Goal: Check status: Check status

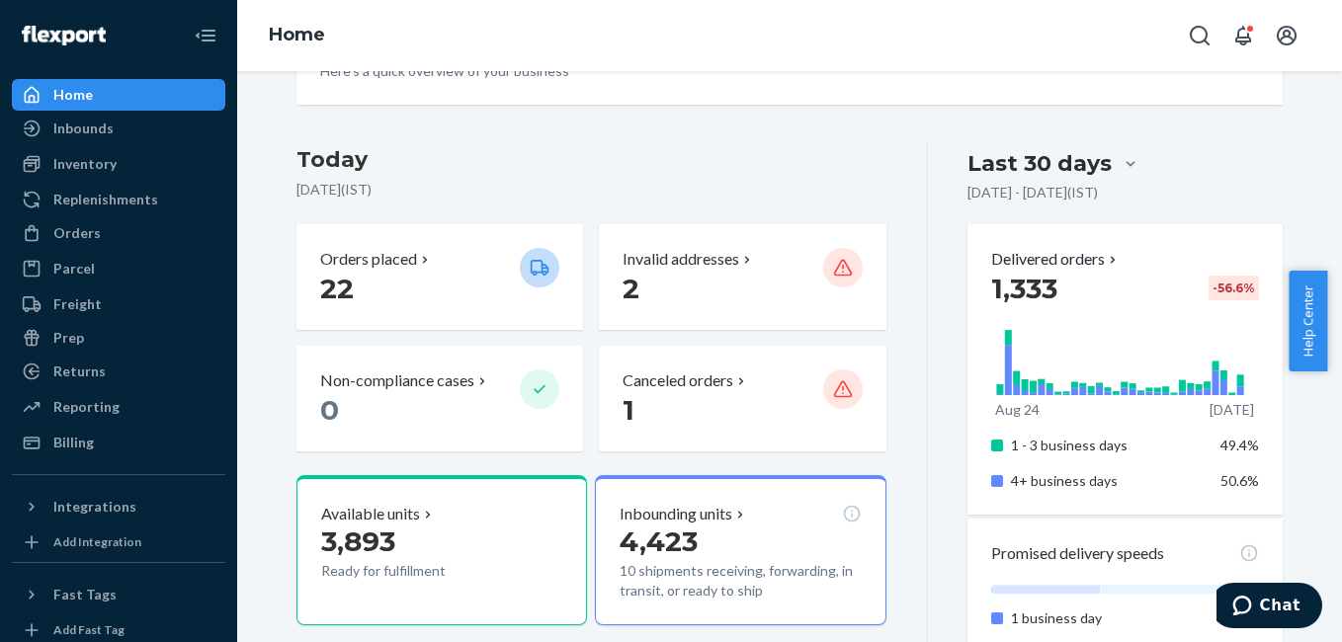
scroll to position [363, 0]
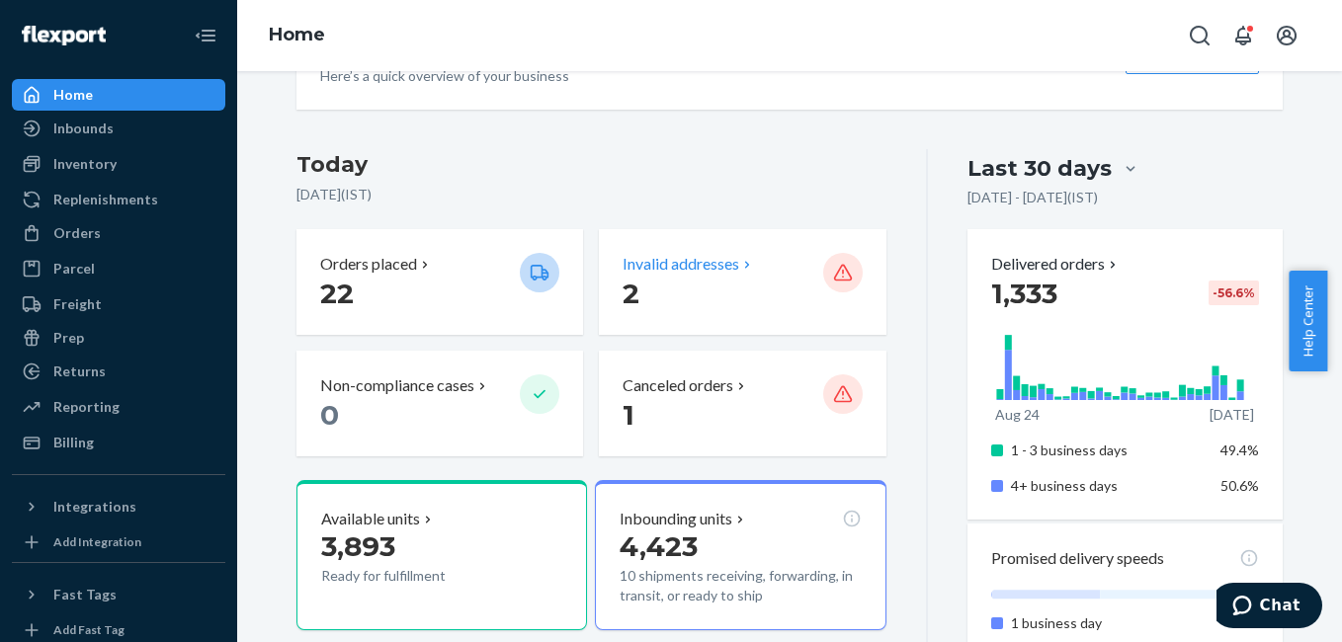
click at [689, 275] on p "Invalid addresses" at bounding box center [681, 264] width 117 height 23
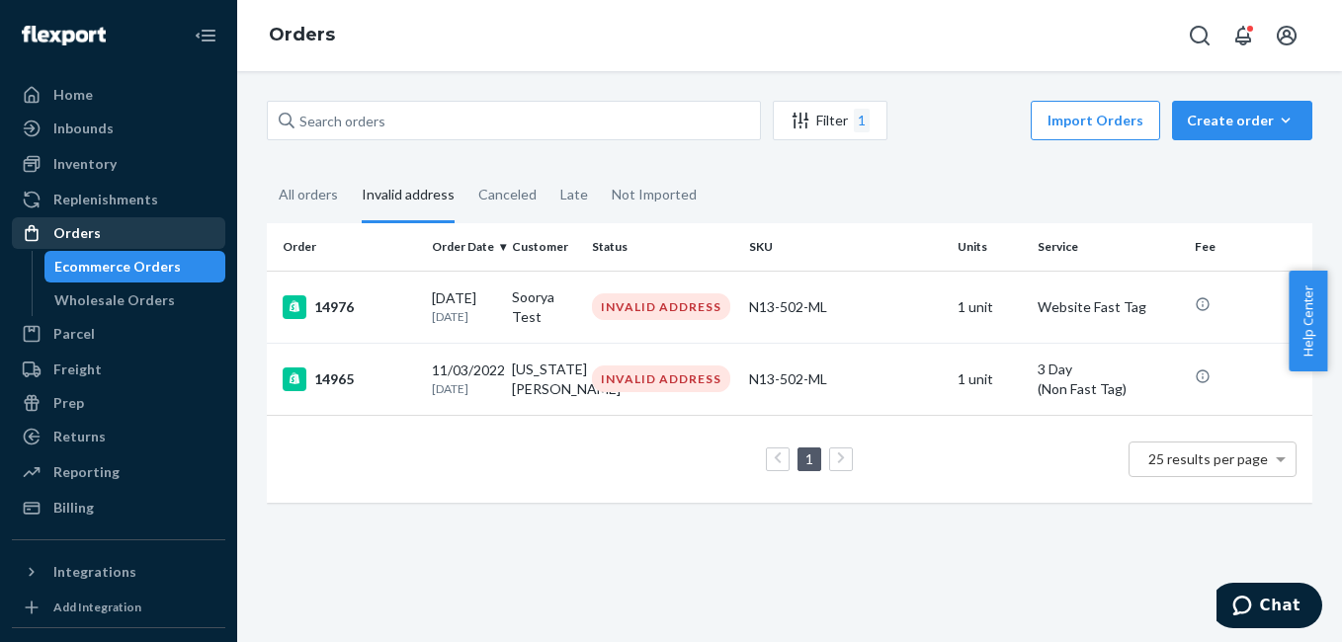
click at [128, 234] on div "Orders" at bounding box center [119, 233] width 210 height 28
click at [293, 189] on div "All orders" at bounding box center [308, 196] width 59 height 54
click at [267, 169] on input "All orders" at bounding box center [267, 169] width 0 height 0
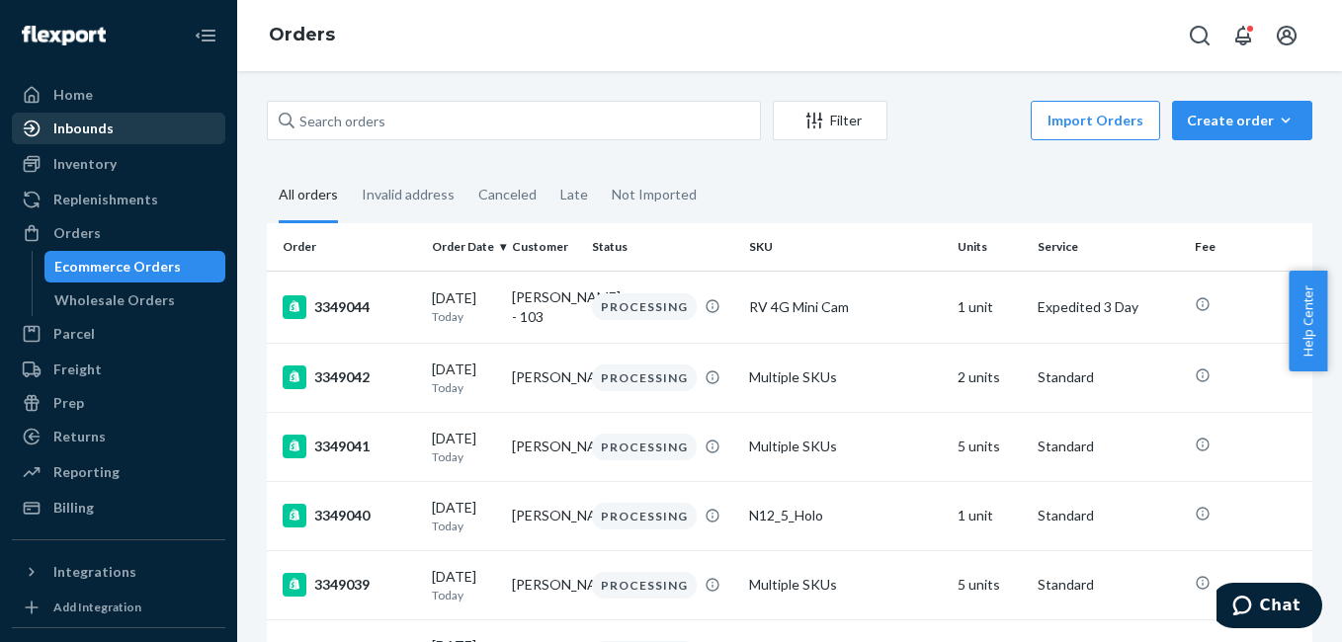
click at [77, 129] on div "Inbounds" at bounding box center [83, 129] width 60 height 20
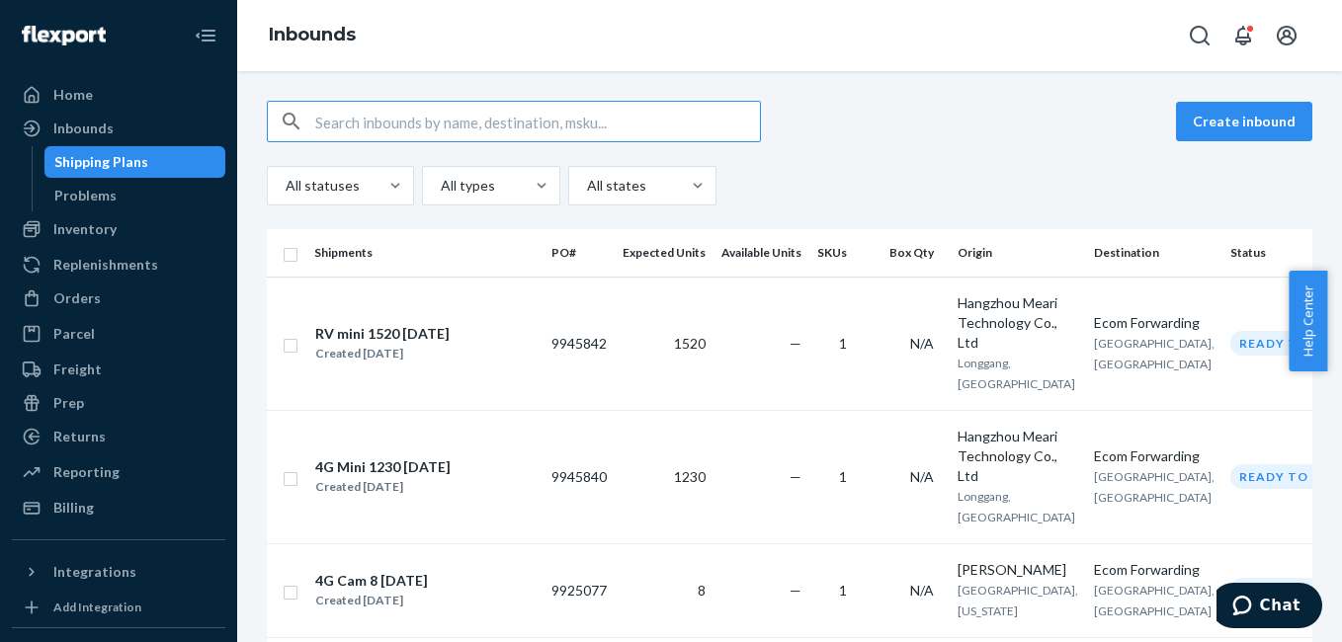
click at [440, 124] on input "text" at bounding box center [537, 122] width 445 height 40
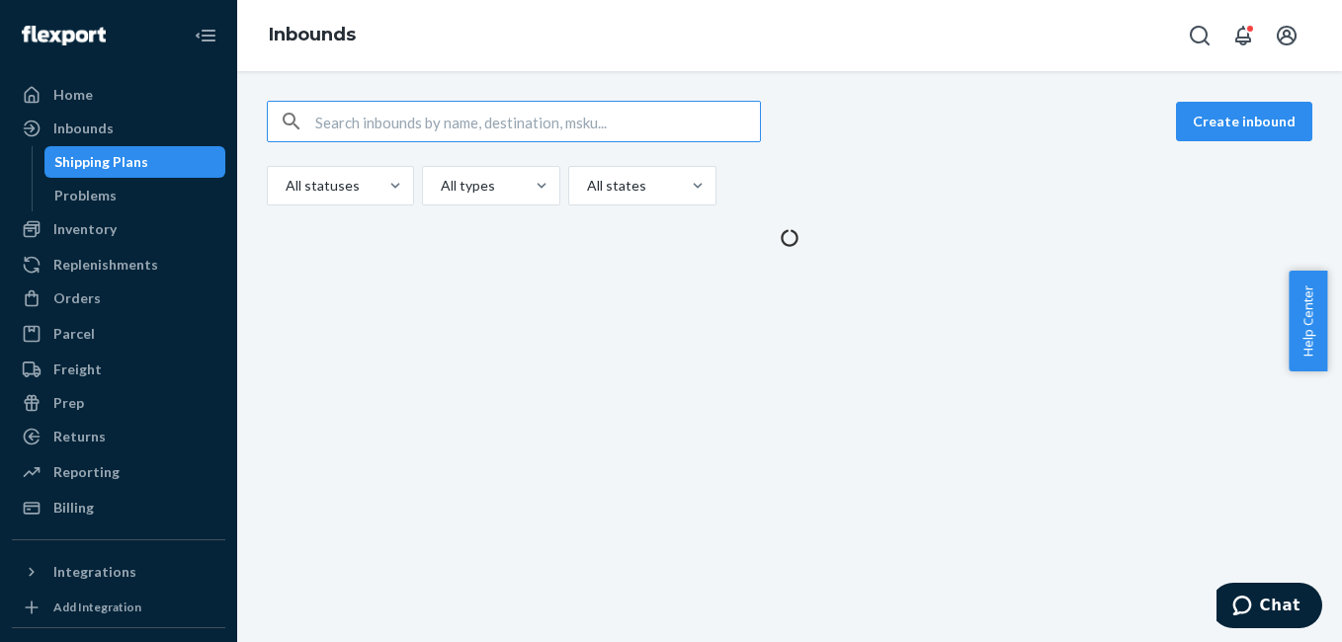
type input "9925075"
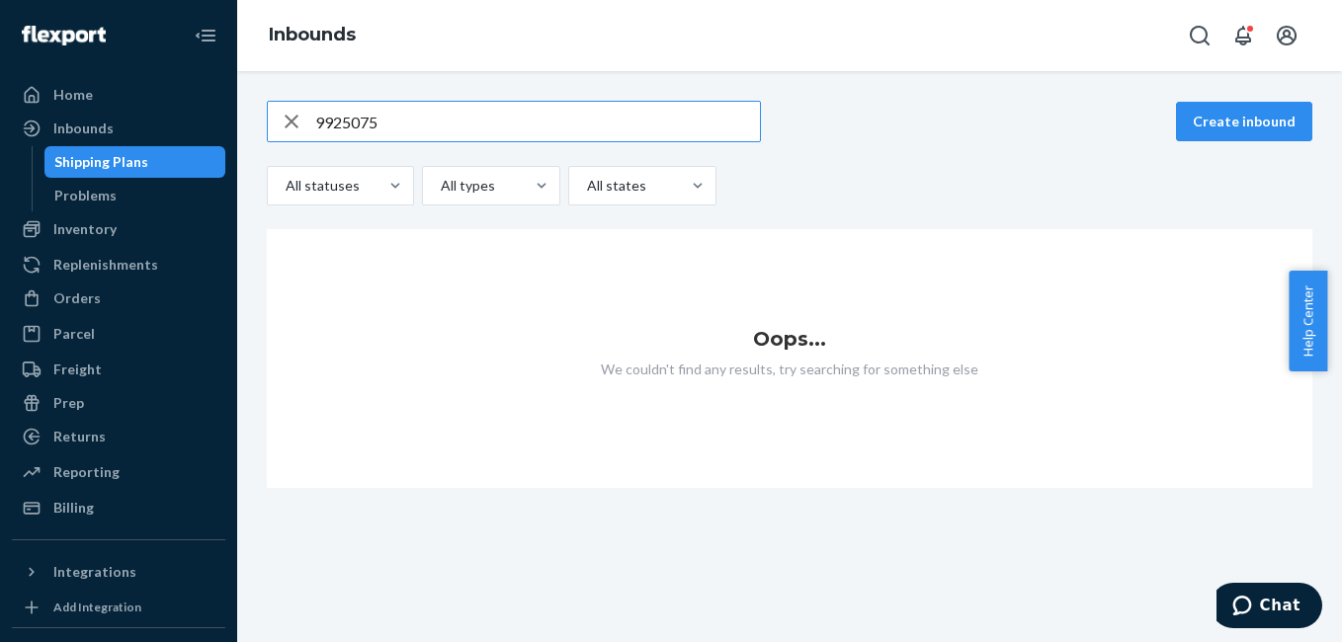
type input "9925075"
click at [292, 124] on icon "button" at bounding box center [292, 122] width 24 height 40
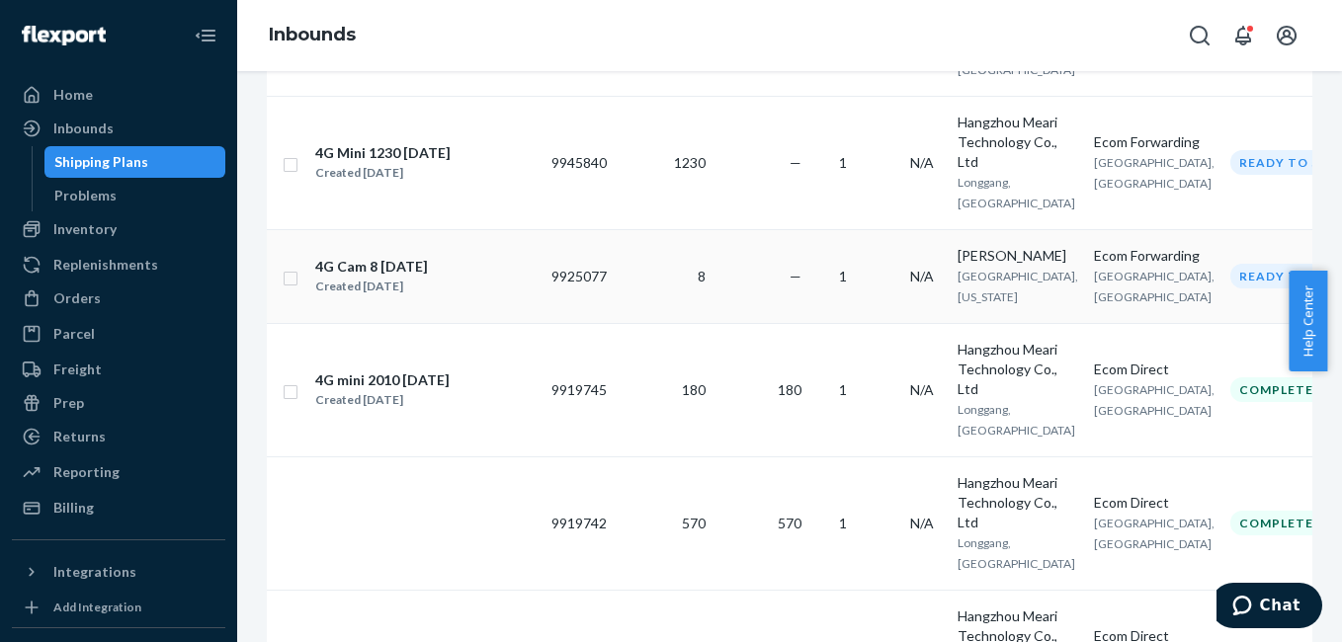
scroll to position [303, 0]
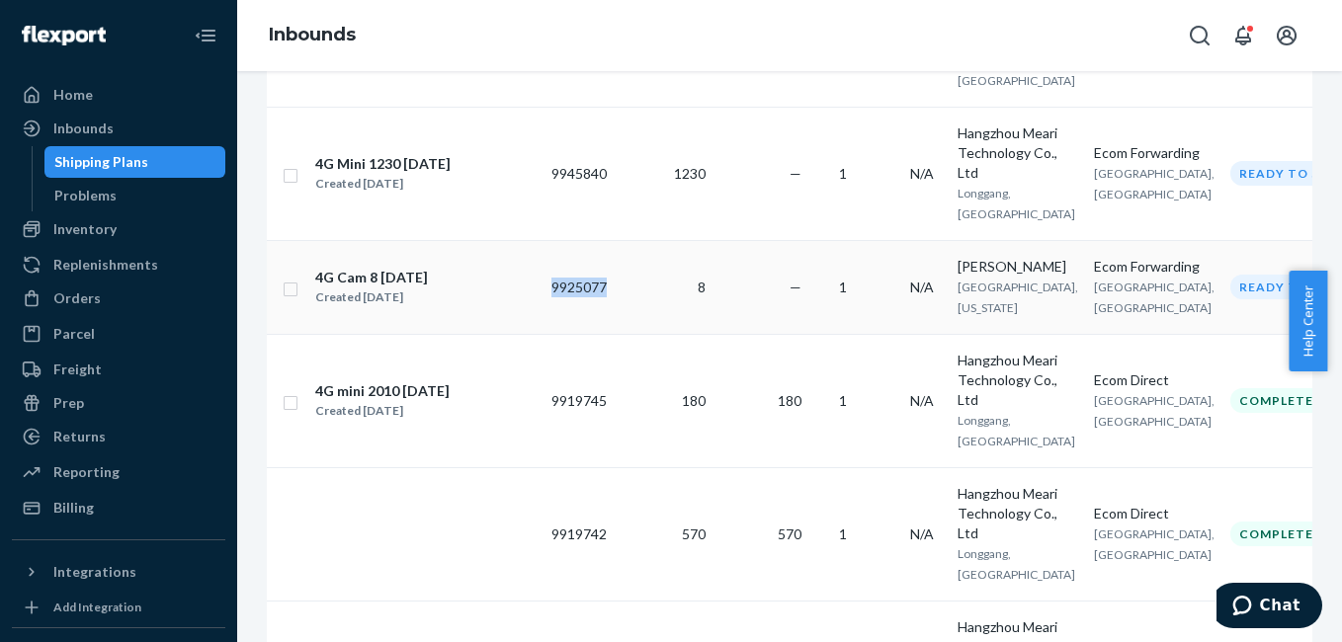
copy td "9925077"
